Goal: Contribute content

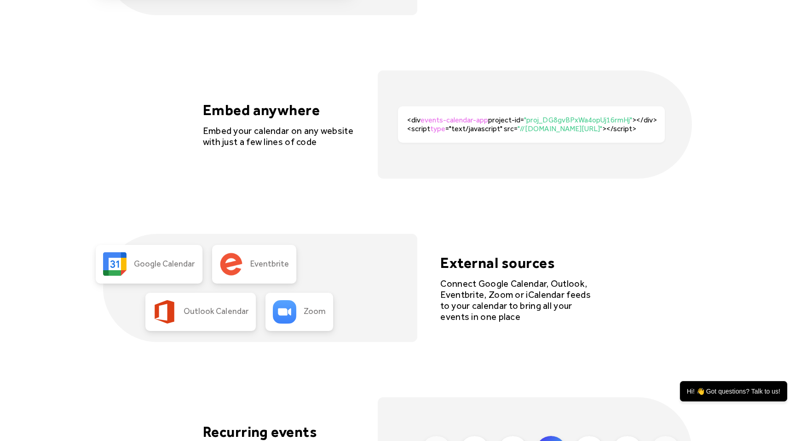
scroll to position [1921, 0]
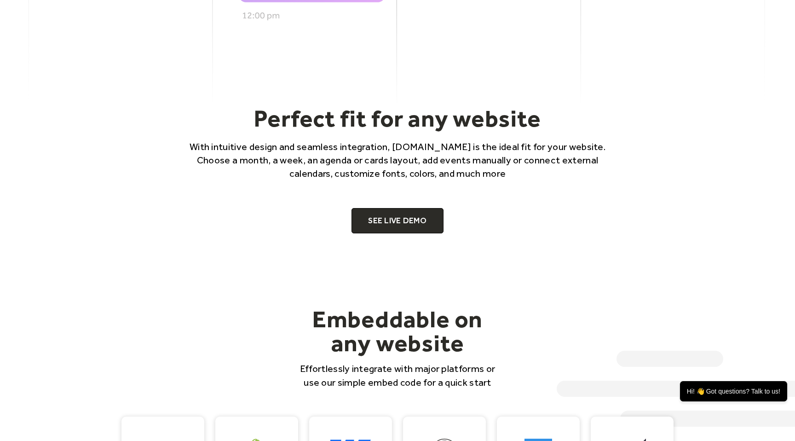
scroll to position [604, 0]
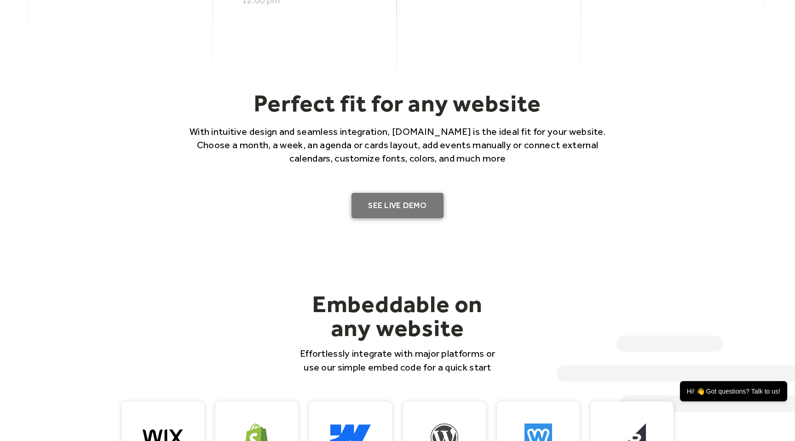
click at [387, 199] on link "SEE LIVE DEMO" at bounding box center [397, 206] width 92 height 26
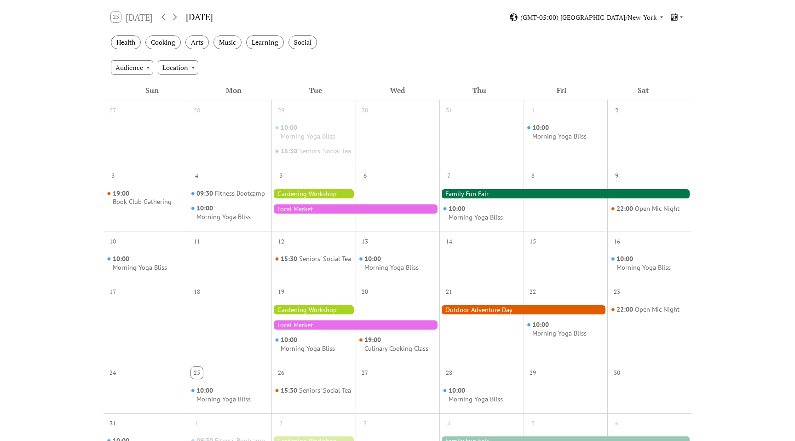
scroll to position [155, 0]
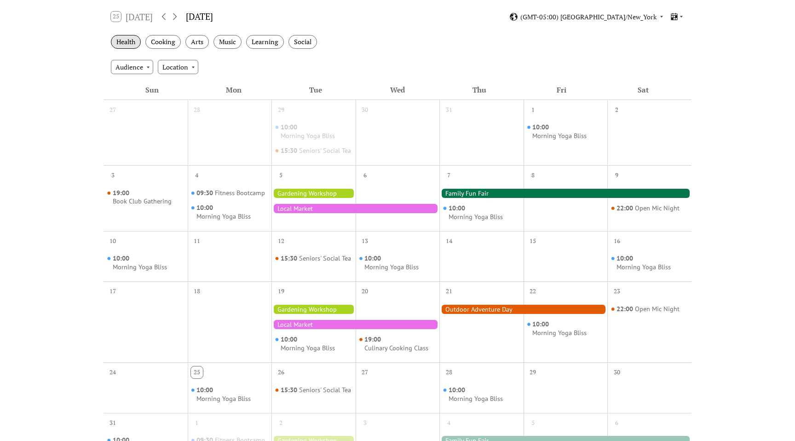
click at [133, 39] on div "Health" at bounding box center [126, 42] width 30 height 14
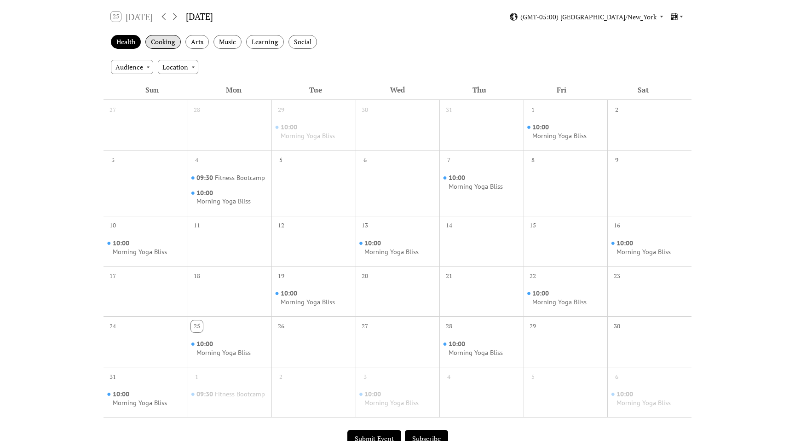
click at [166, 40] on div "Cooking" at bounding box center [162, 42] width 35 height 14
click at [195, 40] on div "Arts" at bounding box center [196, 42] width 23 height 14
click at [235, 40] on div "Music" at bounding box center [227, 42] width 28 height 14
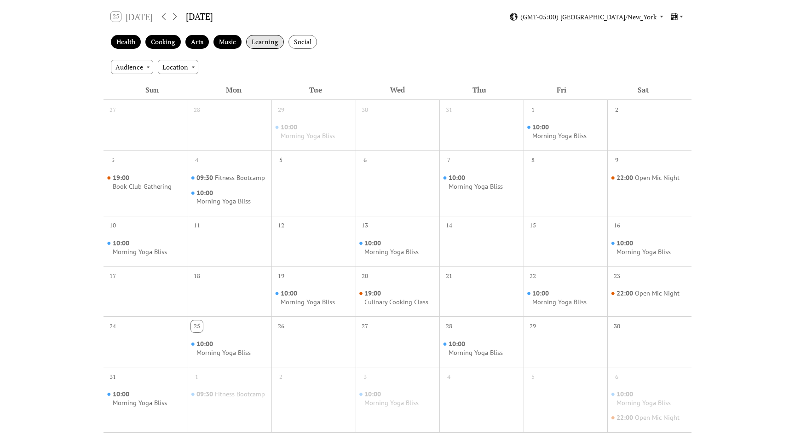
click at [274, 40] on div "Learning" at bounding box center [265, 42] width 38 height 14
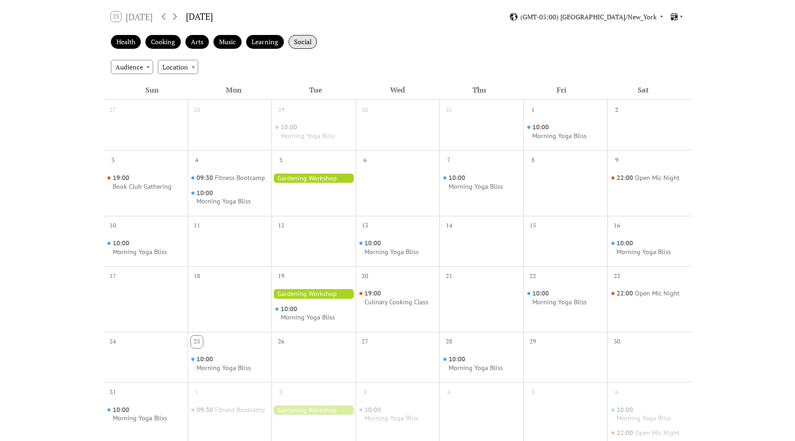
click at [315, 40] on div "Social" at bounding box center [302, 42] width 29 height 14
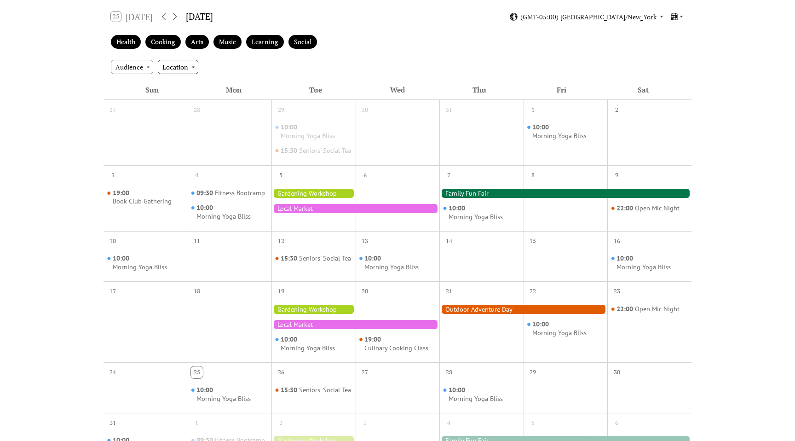
click at [172, 67] on div "Location" at bounding box center [178, 67] width 40 height 14
click at [186, 101] on span "Outdoor" at bounding box center [177, 101] width 25 height 10
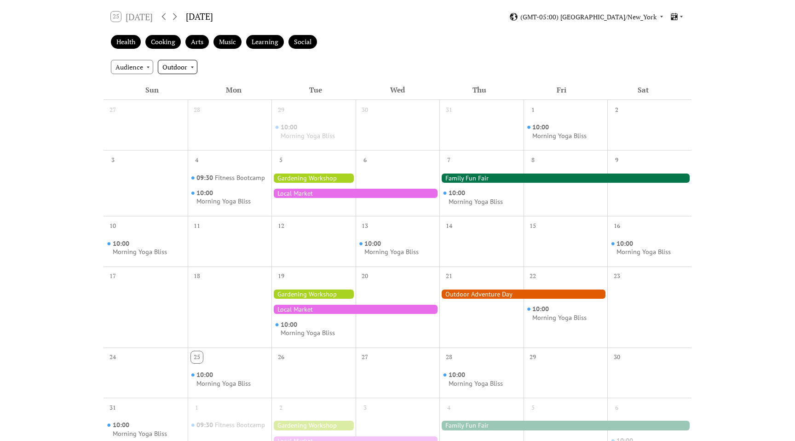
click at [178, 71] on div "Outdoor" at bounding box center [178, 67] width 40 height 14
click at [178, 98] on span "Indoor" at bounding box center [175, 101] width 20 height 10
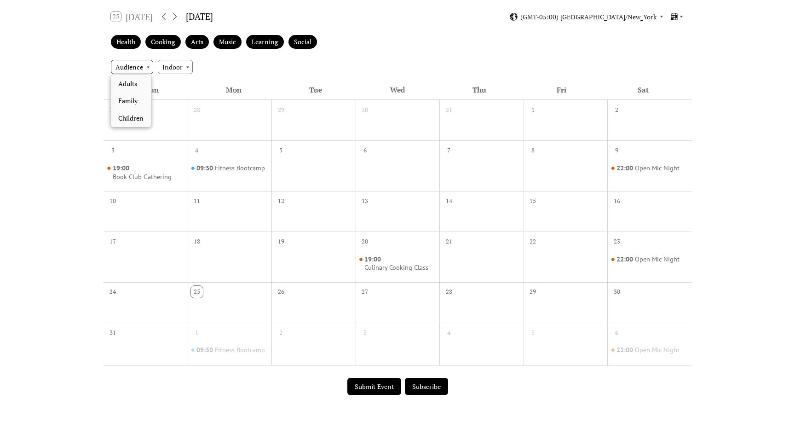
click at [123, 67] on div "Audience" at bounding box center [132, 67] width 42 height 14
click at [125, 98] on span "Family" at bounding box center [127, 101] width 19 height 10
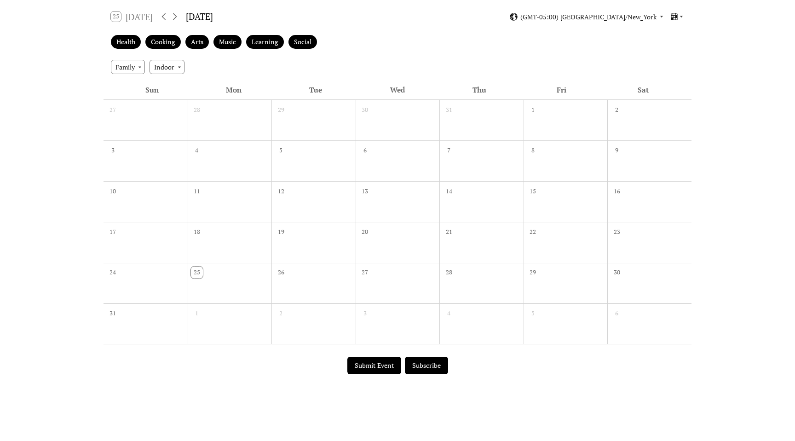
click at [360, 370] on button "Submit Event" at bounding box center [374, 364] width 54 height 17
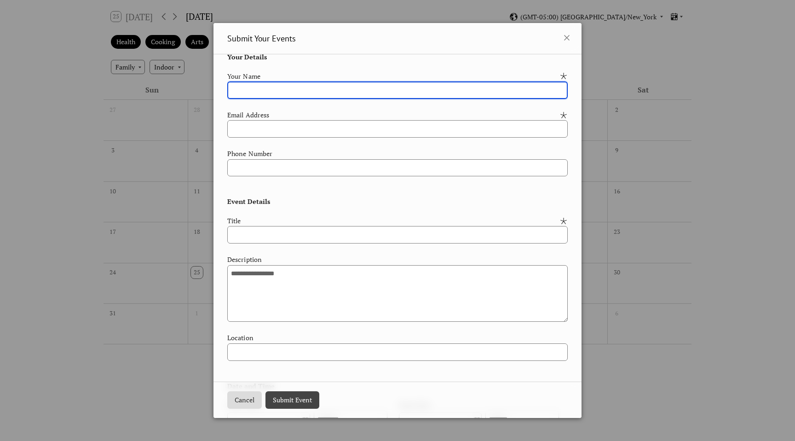
scroll to position [13, 0]
type input "****"
click at [271, 126] on input "email" at bounding box center [397, 128] width 340 height 17
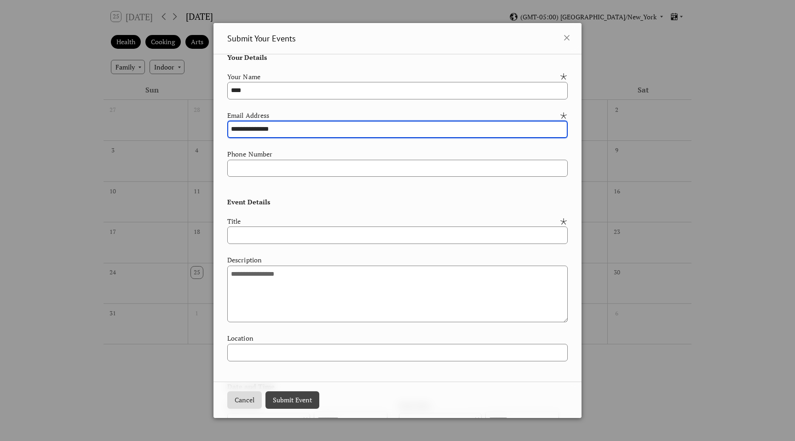
type input "**********"
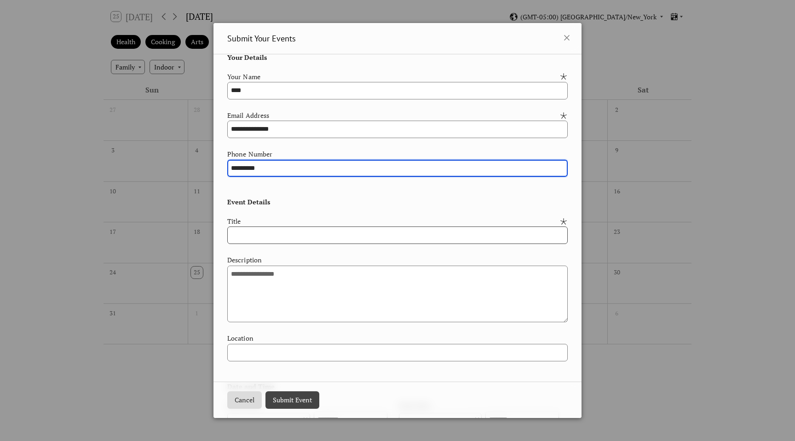
type input "*********"
click at [278, 238] on input "text" at bounding box center [397, 234] width 340 height 17
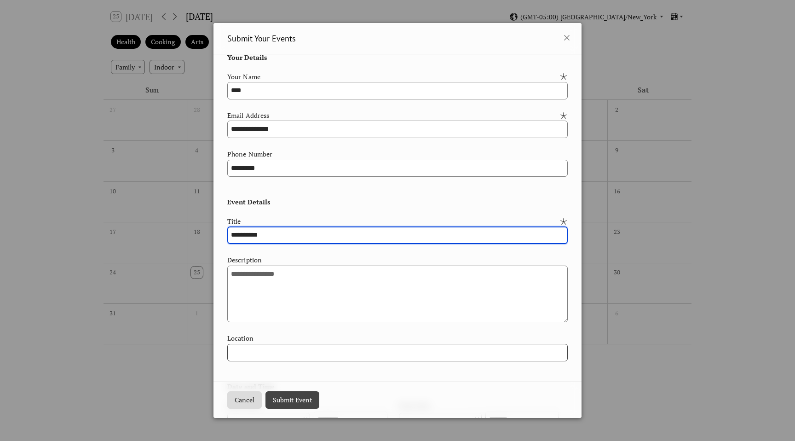
type input "**********"
click at [289, 354] on input "text" at bounding box center [397, 352] width 340 height 17
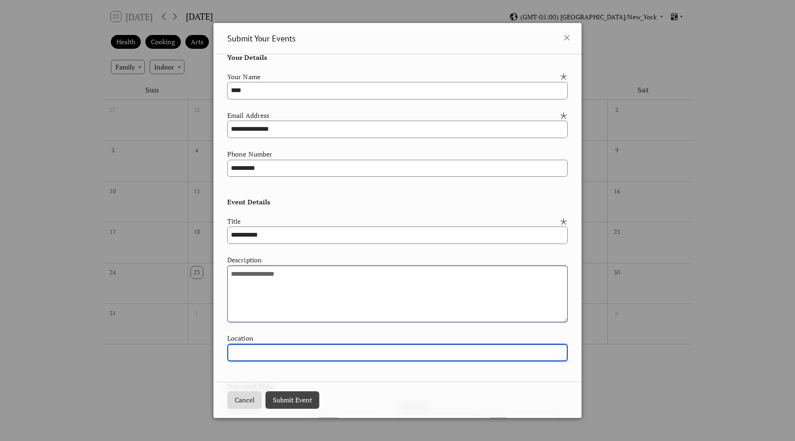
click at [294, 310] on textarea at bounding box center [397, 293] width 340 height 57
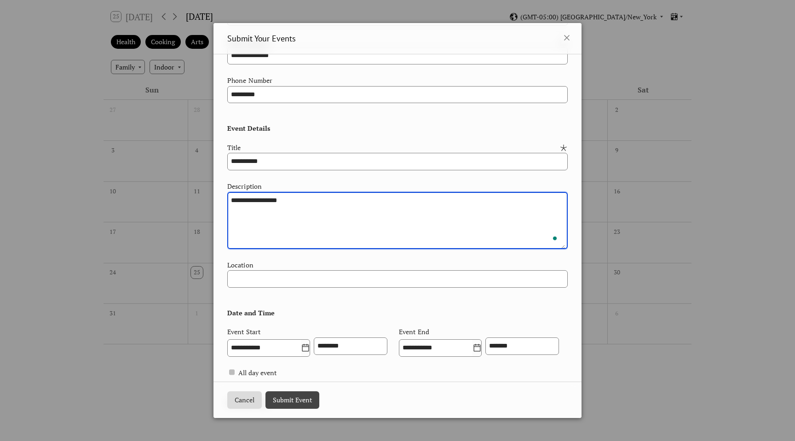
scroll to position [112, 0]
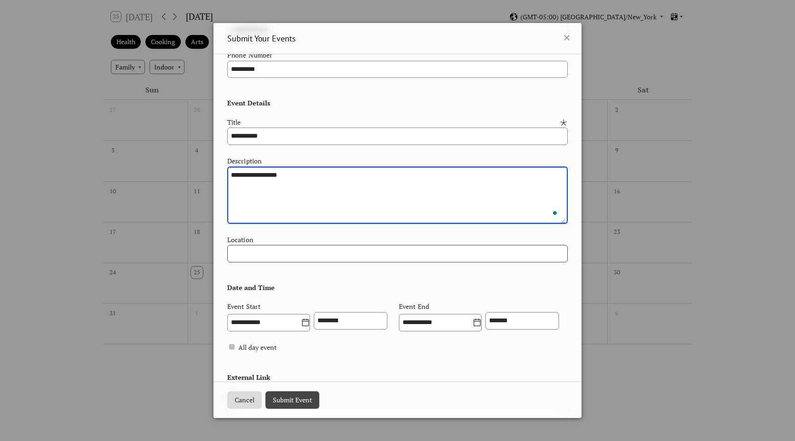
type textarea "**********"
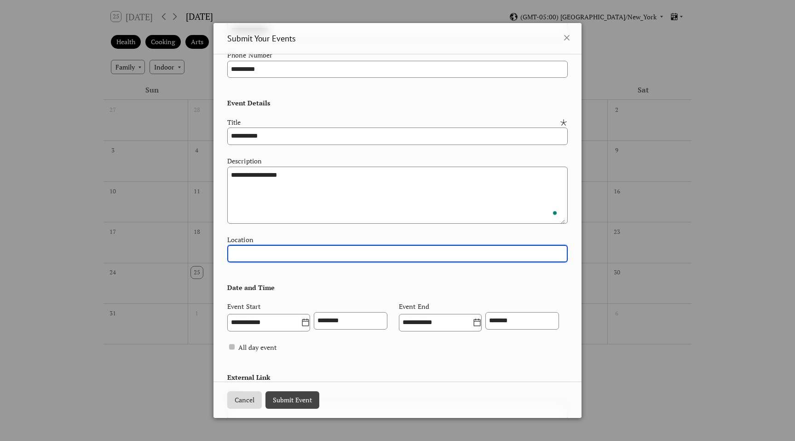
click at [285, 251] on input "text" at bounding box center [397, 253] width 340 height 17
type input "******"
click at [298, 395] on button "Submit Event" at bounding box center [292, 399] width 54 height 17
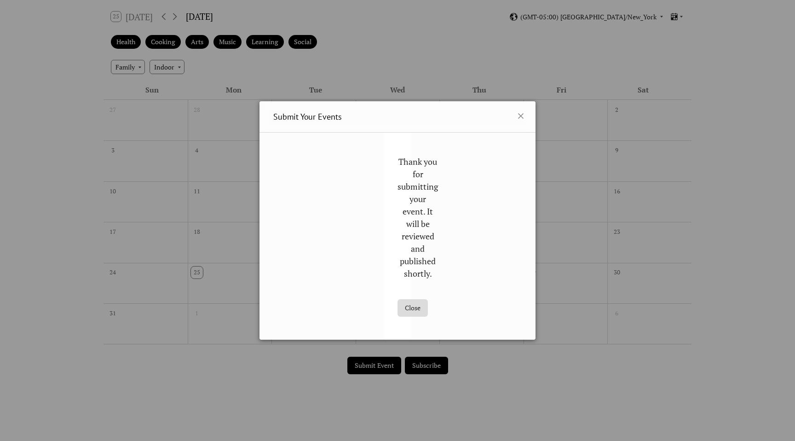
scroll to position [0, 0]
click at [417, 310] on button "Close" at bounding box center [412, 307] width 30 height 17
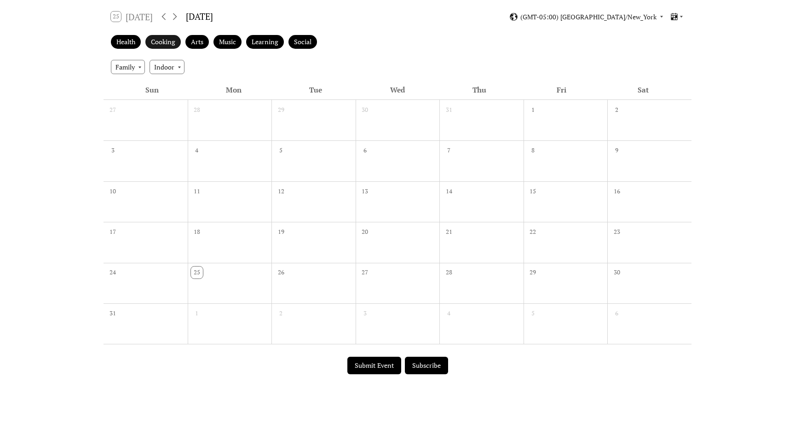
click at [181, 39] on div "Cooking" at bounding box center [162, 42] width 35 height 14
click at [131, 39] on div "Health" at bounding box center [126, 42] width 30 height 14
click at [192, 40] on div "Arts" at bounding box center [196, 42] width 23 height 14
click at [236, 40] on div "Music" at bounding box center [227, 42] width 28 height 14
click at [269, 40] on div "Learning" at bounding box center [265, 42] width 38 height 14
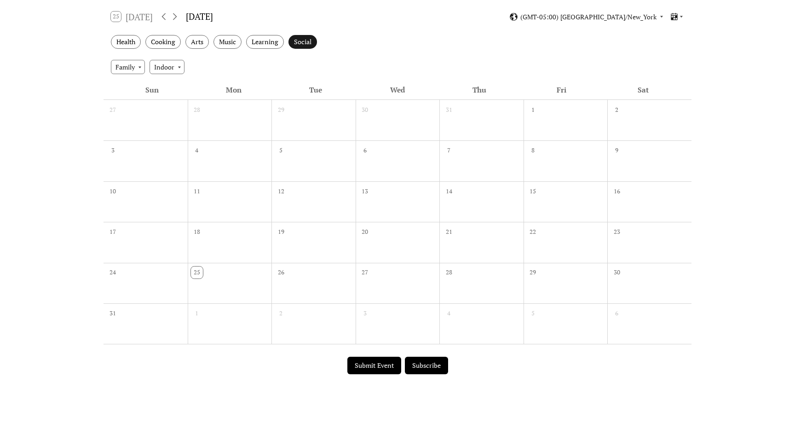
click at [302, 40] on div "Social" at bounding box center [302, 42] width 29 height 14
click at [156, 69] on div "Indoor" at bounding box center [166, 67] width 35 height 14
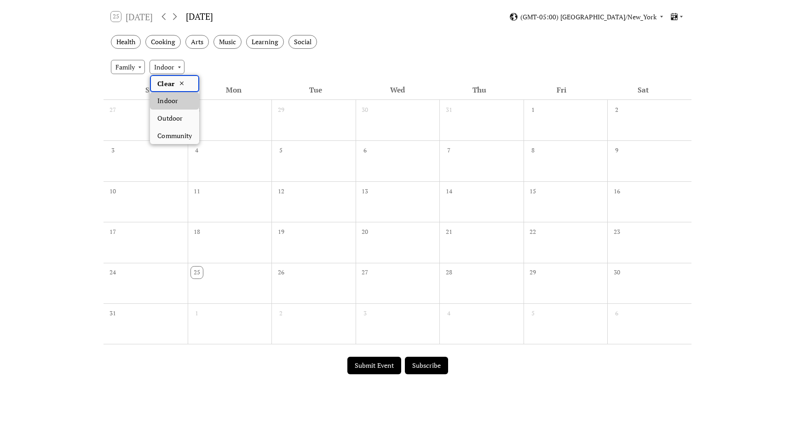
click at [177, 81] on div "Clear" at bounding box center [174, 83] width 49 height 17
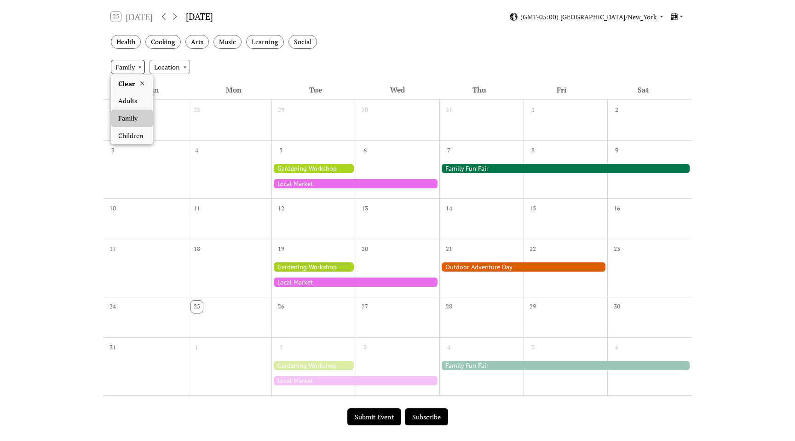
click at [132, 63] on div "Family" at bounding box center [128, 67] width 34 height 14
click at [132, 85] on span "Clear" at bounding box center [126, 84] width 17 height 10
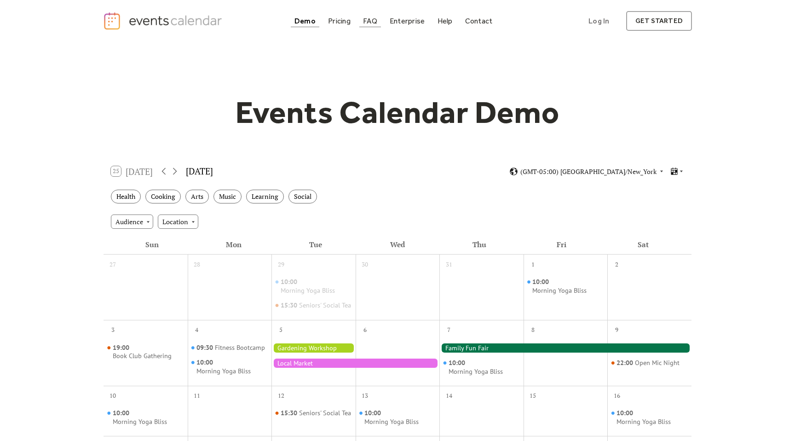
click at [368, 18] on div "FAQ" at bounding box center [370, 20] width 14 height 5
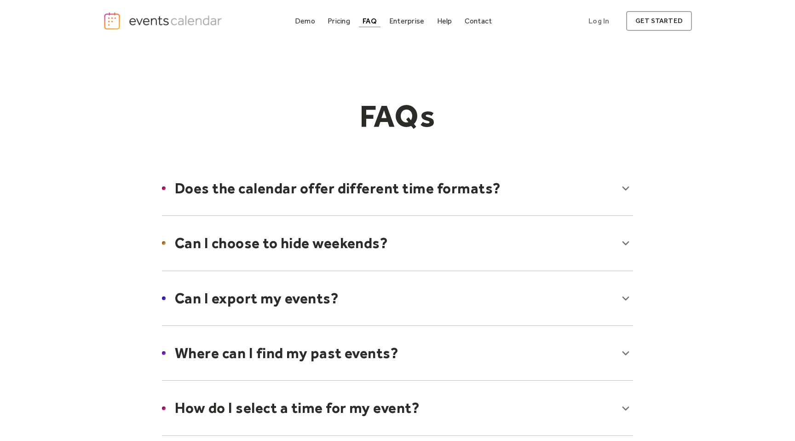
click at [404, 191] on div at bounding box center [397, 188] width 489 height 56
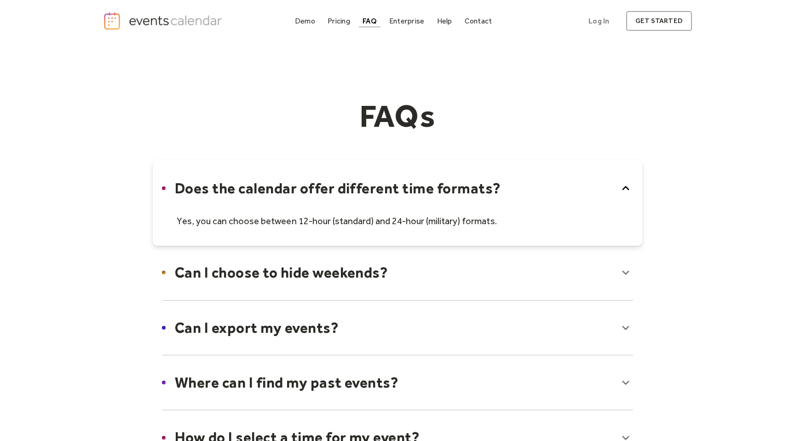
click at [333, 277] on div at bounding box center [397, 272] width 489 height 56
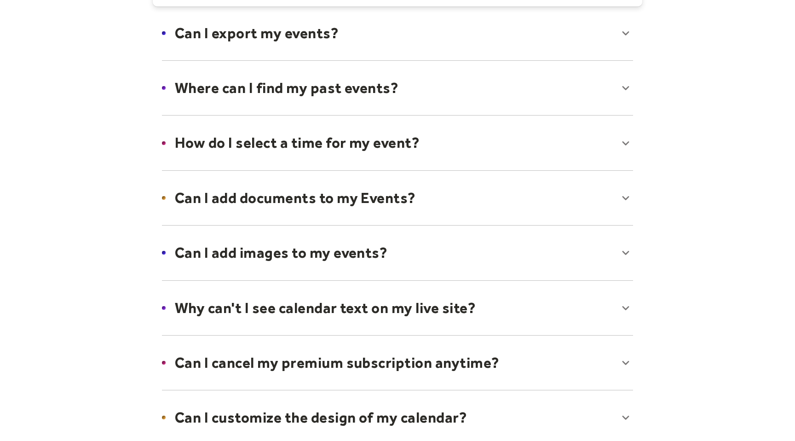
scroll to position [363, 0]
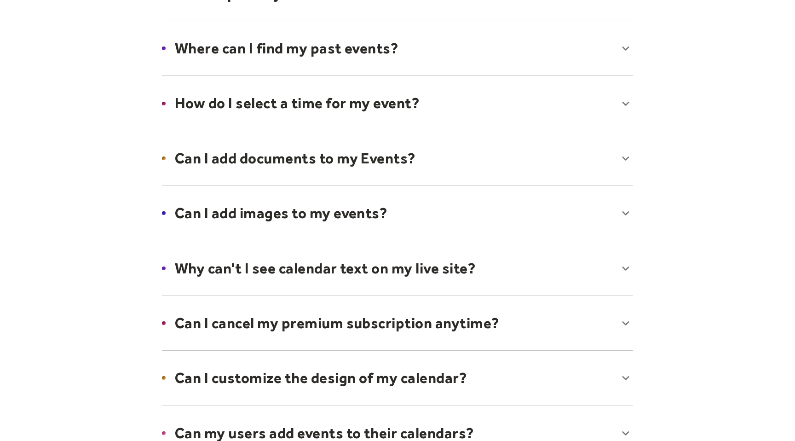
click at [344, 146] on div at bounding box center [397, 158] width 489 height 56
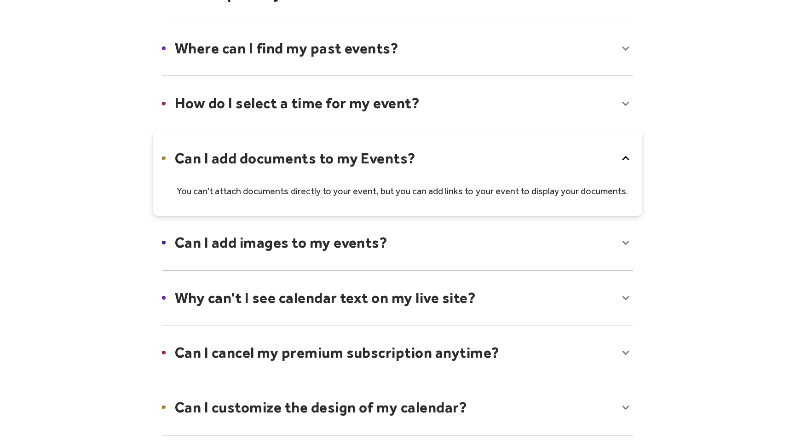
click at [305, 244] on div at bounding box center [397, 242] width 489 height 56
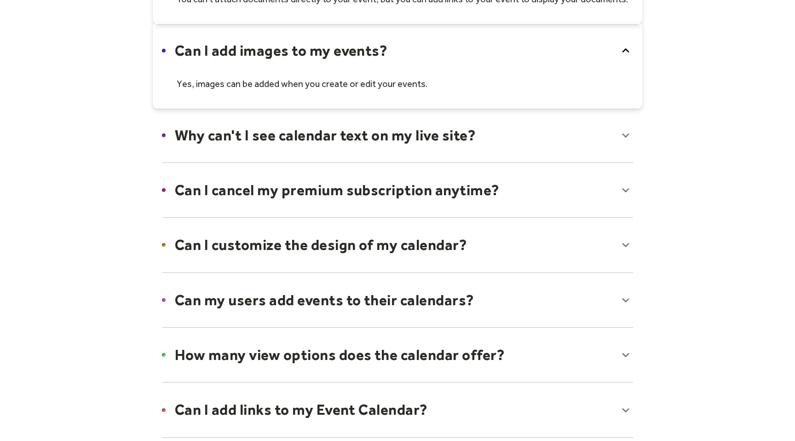
scroll to position [557, 0]
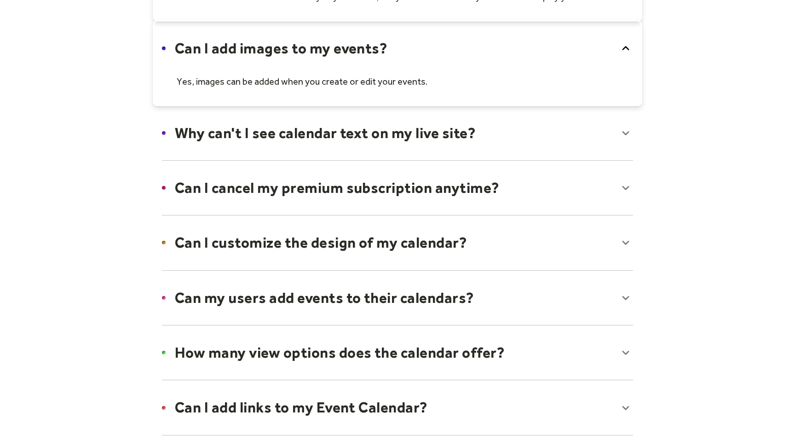
click at [348, 121] on div at bounding box center [397, 133] width 489 height 56
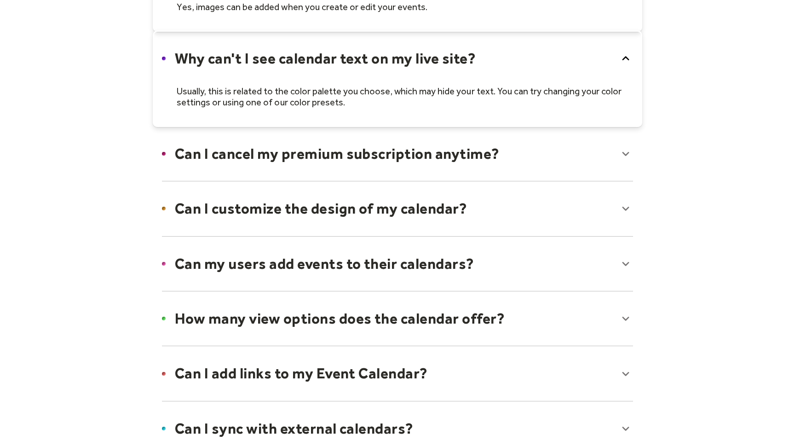
scroll to position [633, 0]
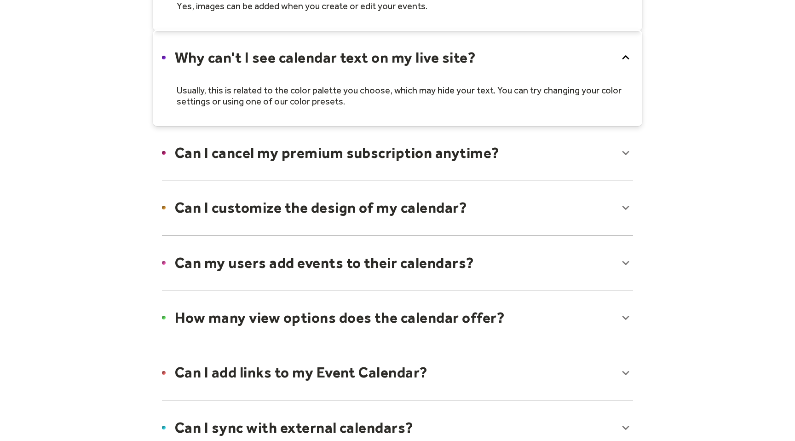
click at [296, 213] on div at bounding box center [397, 207] width 489 height 56
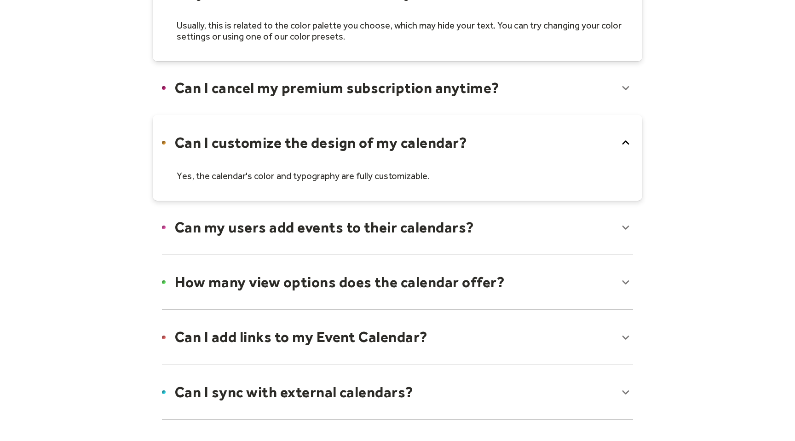
scroll to position [758, 0]
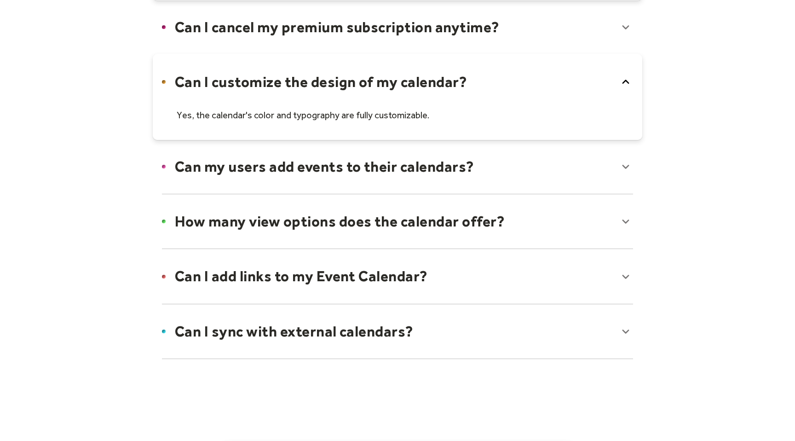
click at [328, 172] on div at bounding box center [397, 166] width 489 height 56
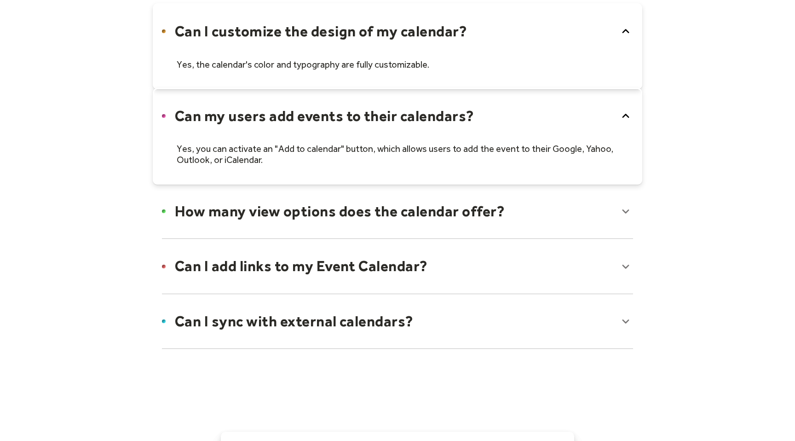
scroll to position [814, 0]
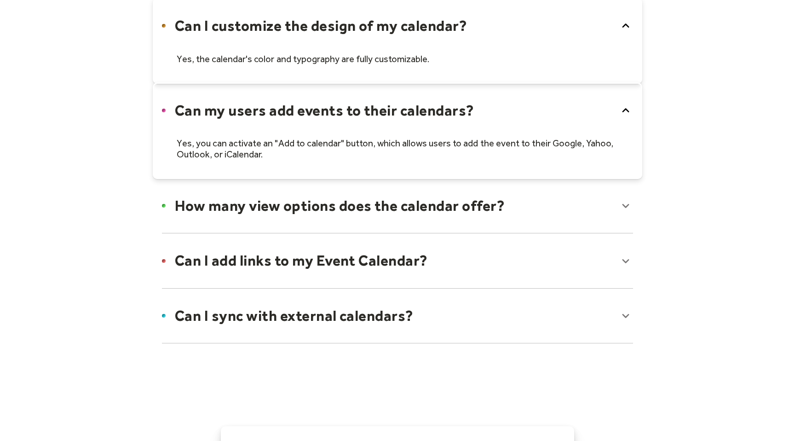
click at [337, 211] on div at bounding box center [397, 206] width 489 height 56
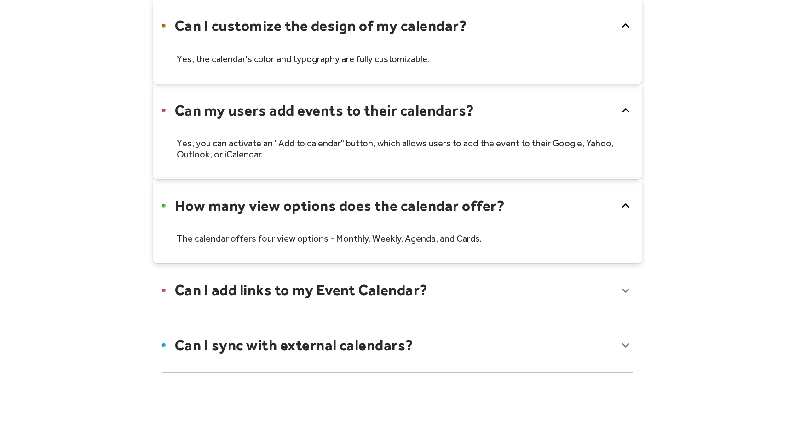
click at [337, 288] on div at bounding box center [397, 290] width 489 height 56
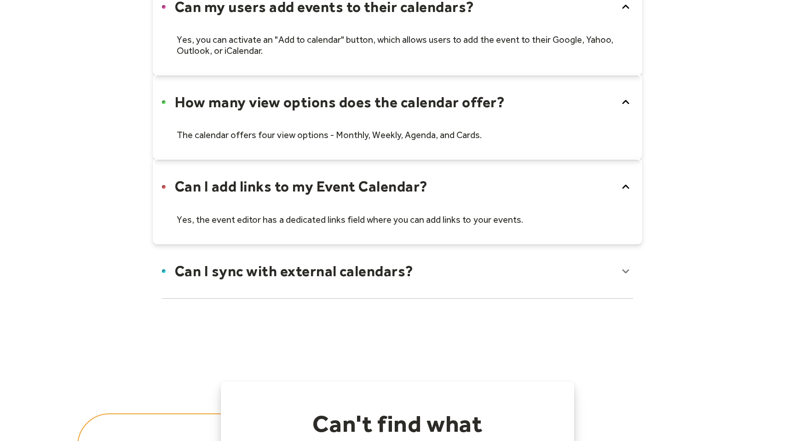
scroll to position [935, 0]
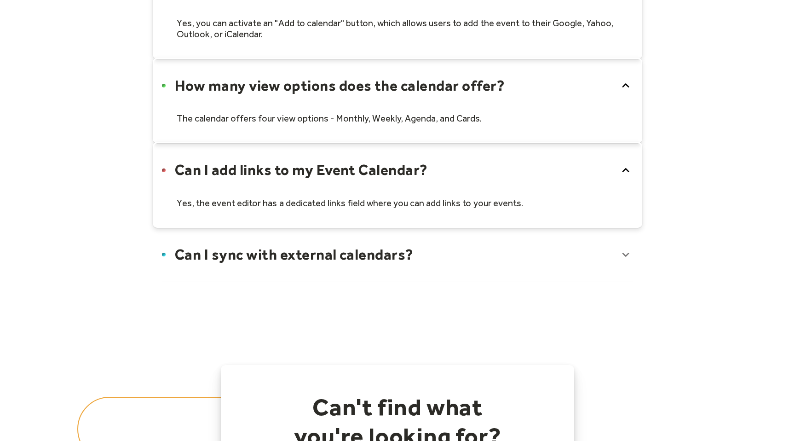
click at [336, 251] on div at bounding box center [397, 254] width 489 height 56
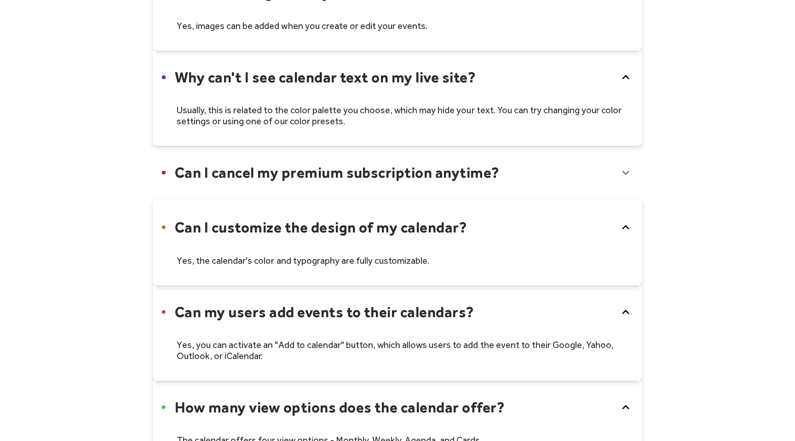
scroll to position [0, 0]
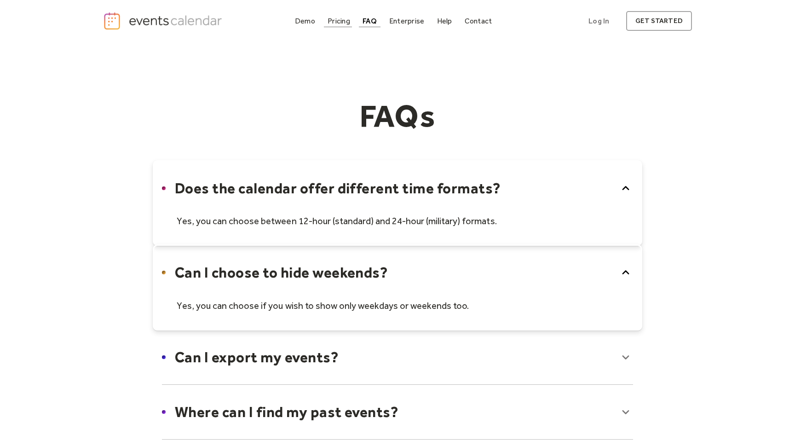
click at [342, 16] on link "Pricing" at bounding box center [339, 21] width 30 height 12
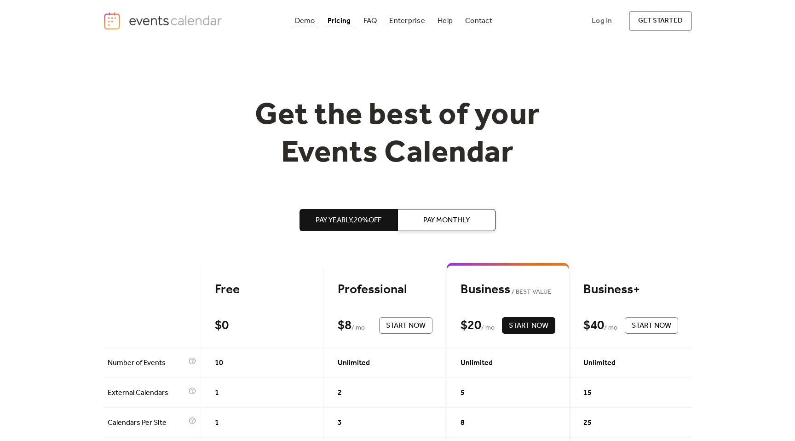
click at [302, 19] on div "Demo" at bounding box center [305, 20] width 20 height 5
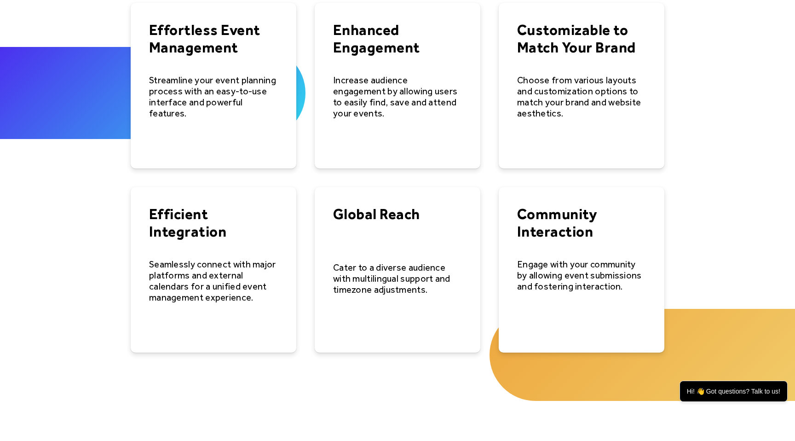
scroll to position [1490, 0]
